Goal: Task Accomplishment & Management: Use online tool/utility

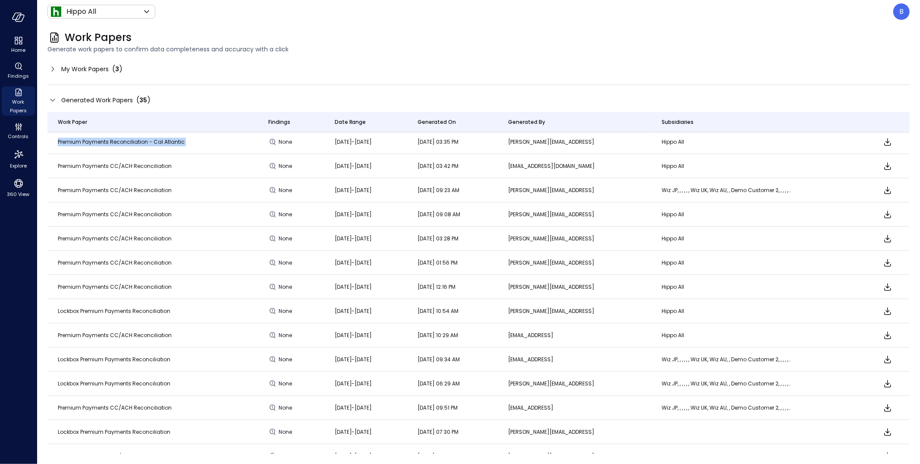
scroll to position [105, 0]
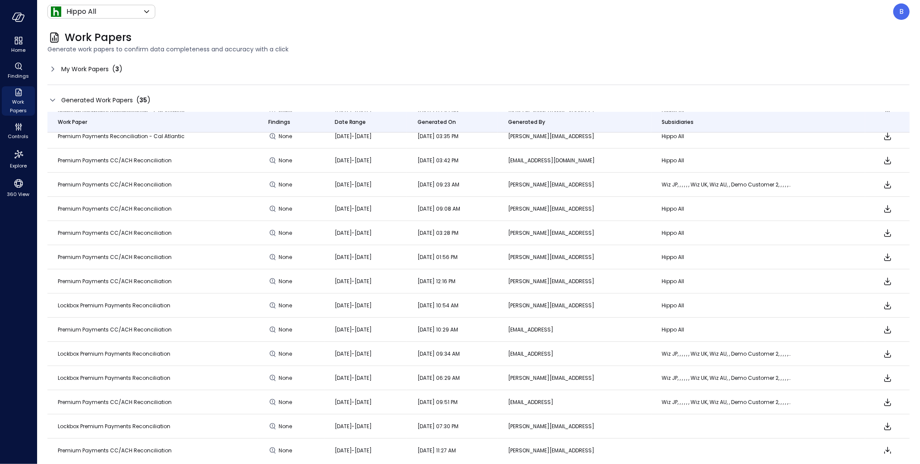
click at [169, 302] on td "Lockbox Premium Payments Reconciliation" at bounding box center [152, 305] width 211 height 24
click at [887, 305] on icon "Download" at bounding box center [888, 305] width 10 height 10
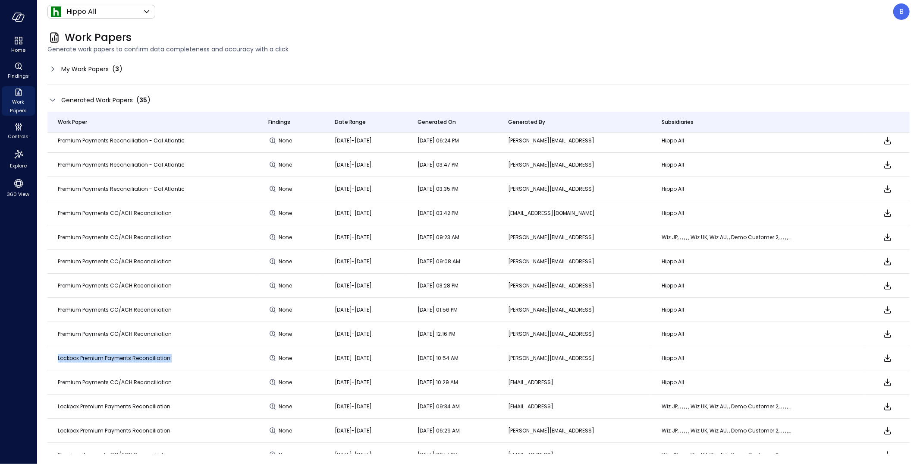
scroll to position [53, 0]
click at [52, 70] on icon at bounding box center [52, 68] width 3 height 5
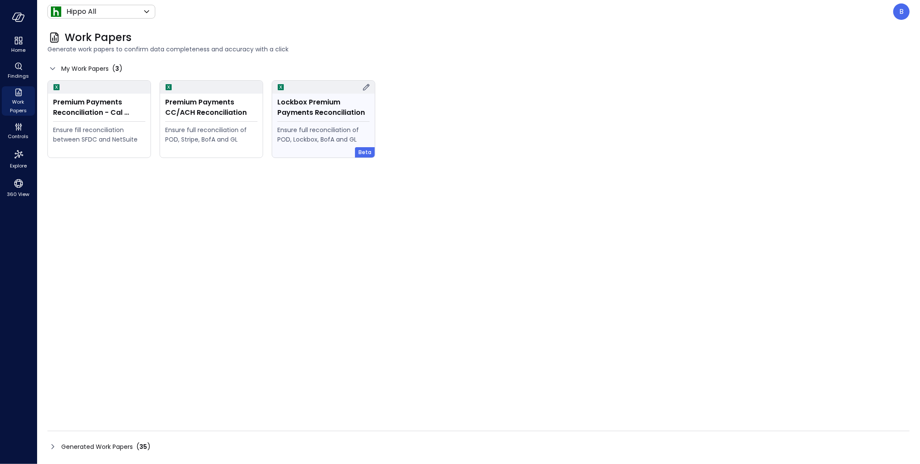
click at [338, 119] on div "Lockbox Premium Payments Reconciliation Ensure full reconciliation of POD, Lock…" at bounding box center [323, 126] width 103 height 64
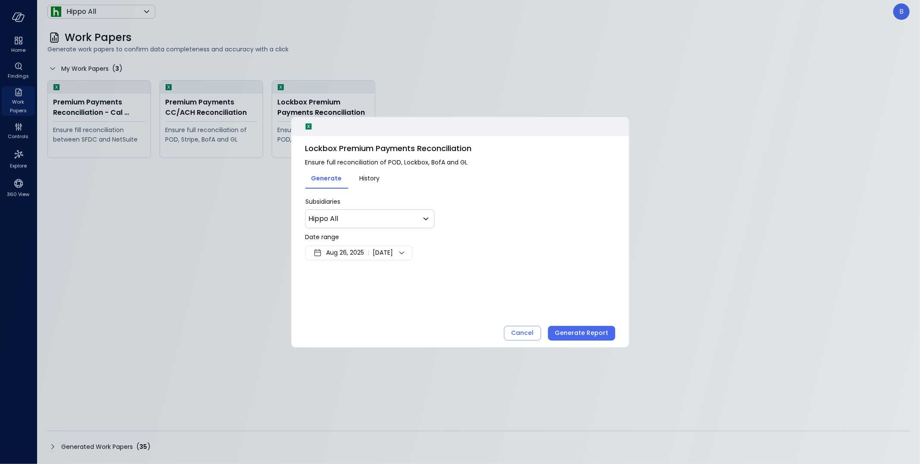
click at [431, 75] on div at bounding box center [460, 232] width 920 height 464
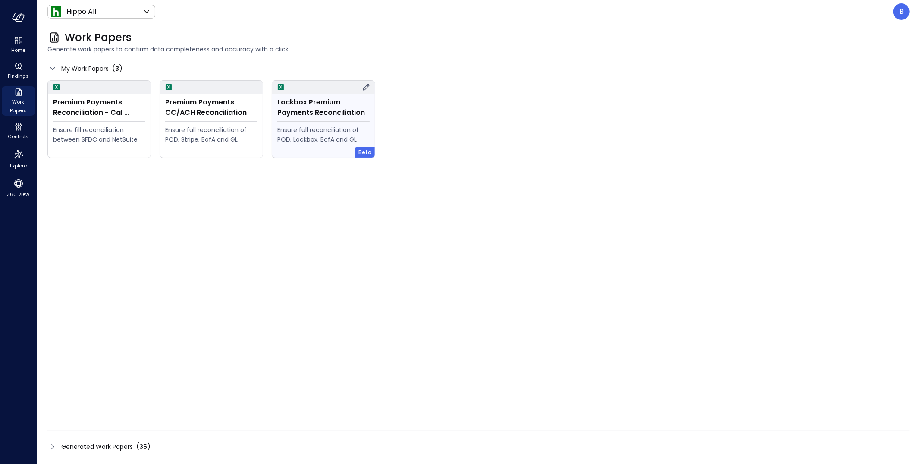
click at [365, 88] on icon at bounding box center [366, 87] width 10 height 10
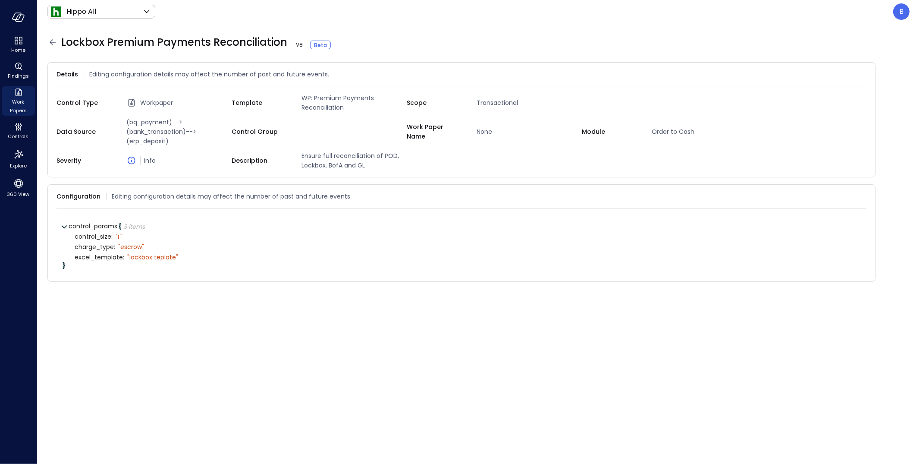
click at [55, 40] on icon at bounding box center [52, 42] width 10 height 10
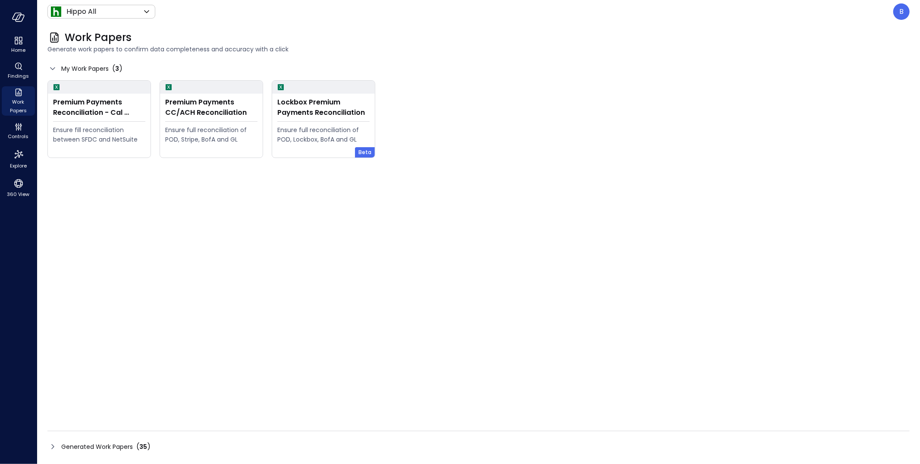
click at [55, 444] on icon at bounding box center [52, 446] width 10 height 10
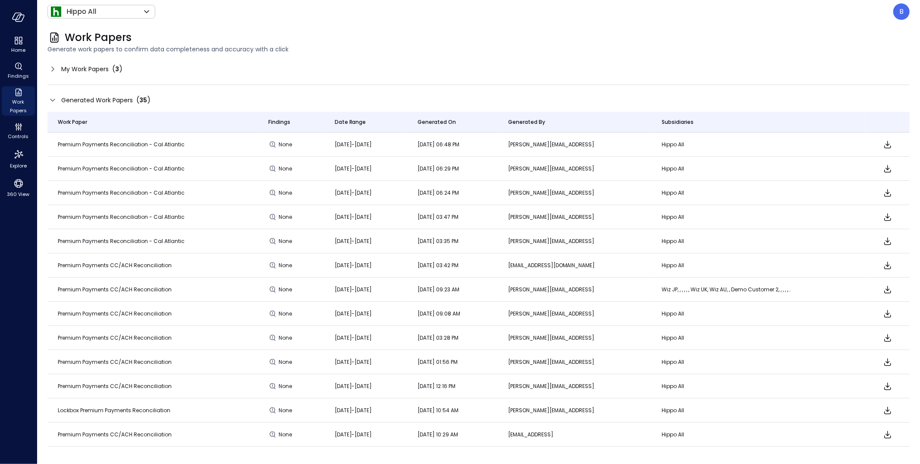
click at [53, 66] on icon at bounding box center [52, 69] width 10 height 10
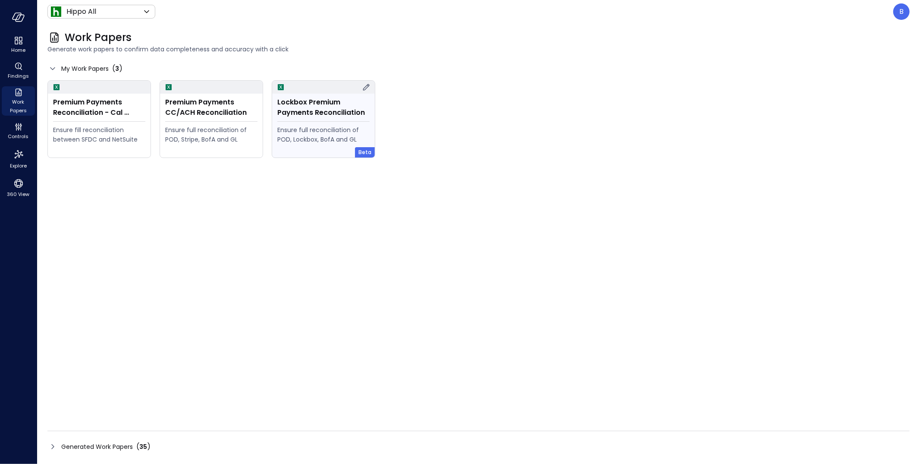
click at [324, 121] on hr at bounding box center [323, 121] width 92 height 0
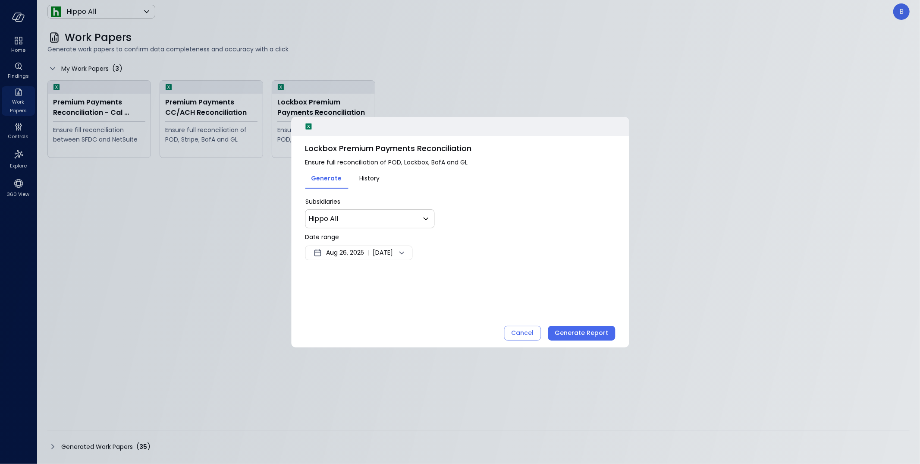
click at [358, 256] on span "Aug 26, 2025" at bounding box center [345, 253] width 38 height 10
click at [415, 275] on button "<" at bounding box center [416, 276] width 16 height 16
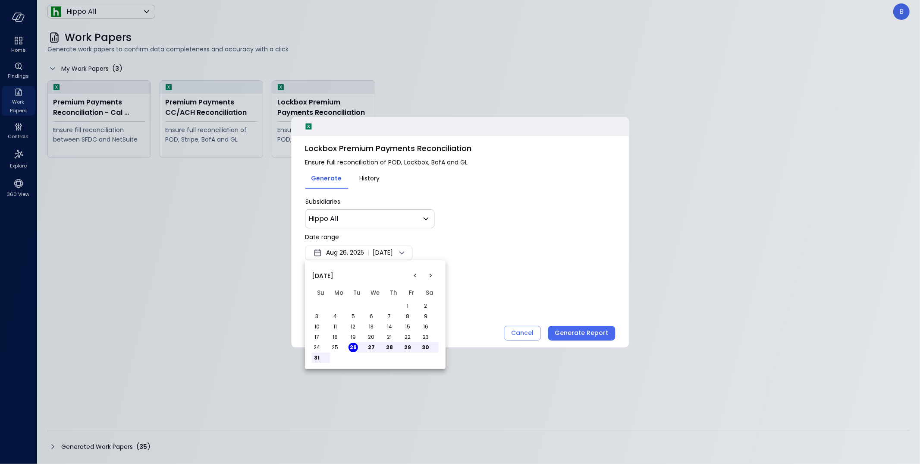
click at [415, 275] on button "<" at bounding box center [416, 276] width 16 height 16
click at [353, 305] on button "1" at bounding box center [353, 305] width 9 height 9
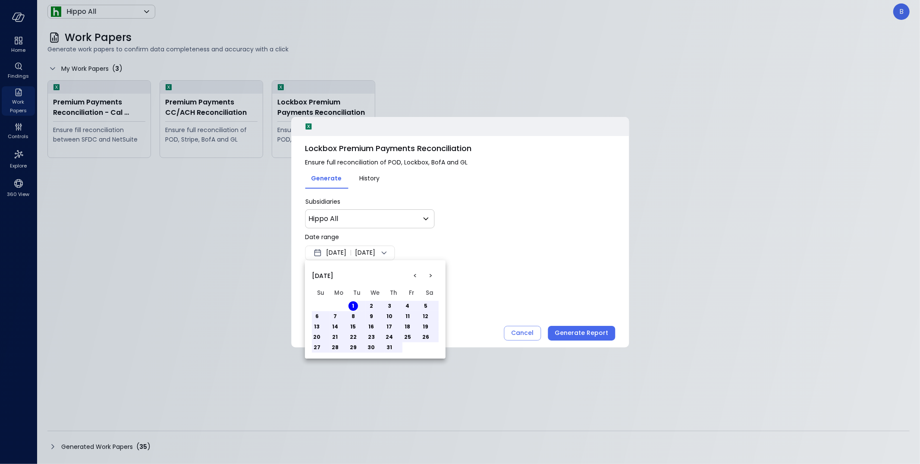
click at [390, 347] on button "31" at bounding box center [389, 347] width 9 height 9
click at [488, 292] on div at bounding box center [460, 232] width 920 height 464
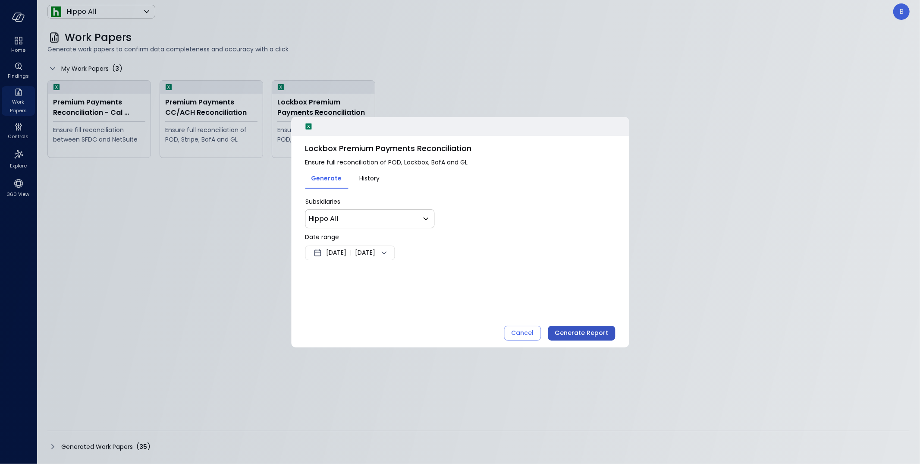
click at [587, 332] on div "Generate Report" at bounding box center [581, 332] width 53 height 11
